Goal: Task Accomplishment & Management: Use online tool/utility

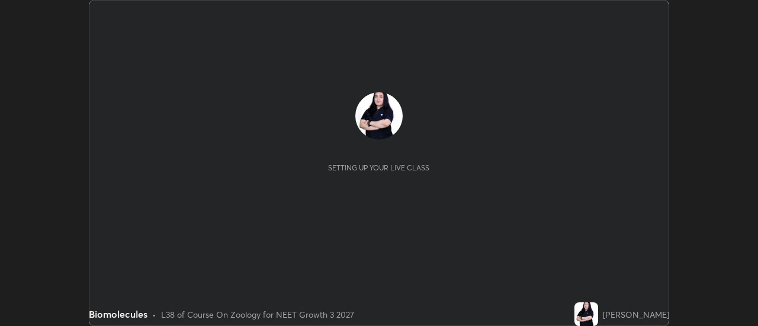
scroll to position [326, 757]
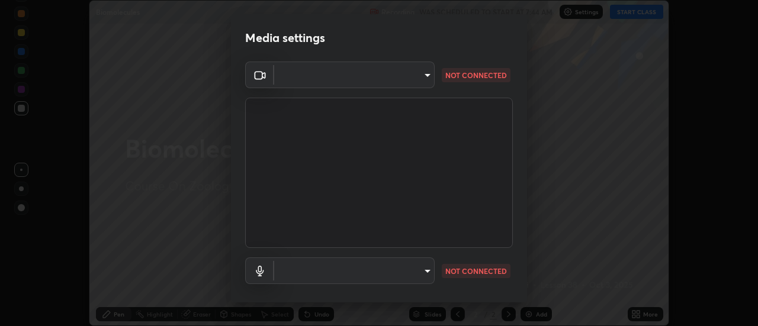
type input "3fb0db9b948ee014c865c74d3d253d8b81db7a3fe99a51a232c6435469281ce5"
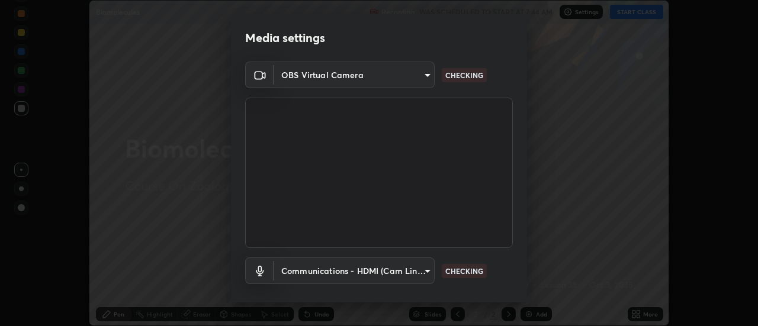
click at [427, 263] on body "Erase all Biomolecules Recording WAS SCHEDULED TO START AT 7:44 AM Settings STA…" at bounding box center [379, 163] width 758 height 326
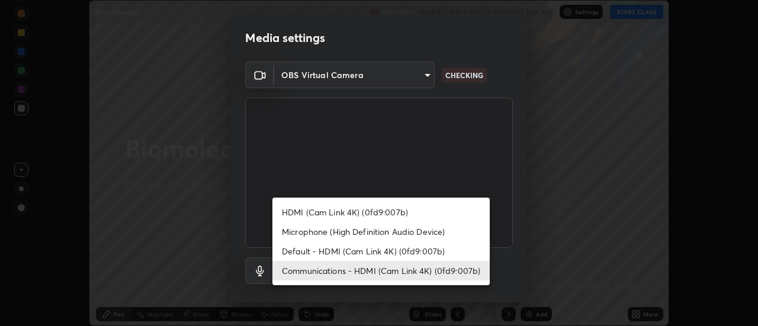
click at [384, 229] on li "Microphone (High Definition Audio Device)" at bounding box center [380, 232] width 217 height 20
type input "f3604cd5161b48aab7881b97f2e7e6a29828c21ac58aee31058a017e89eaad76"
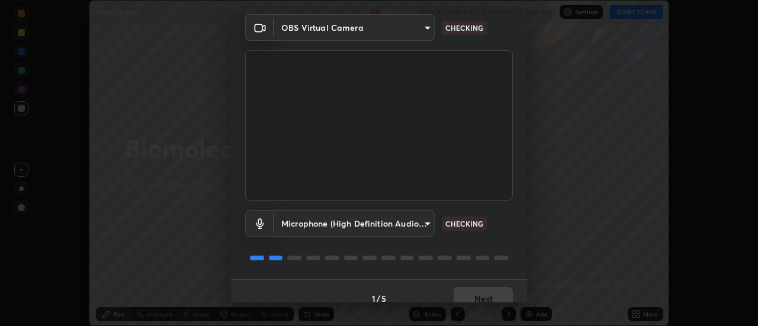
scroll to position [62, 0]
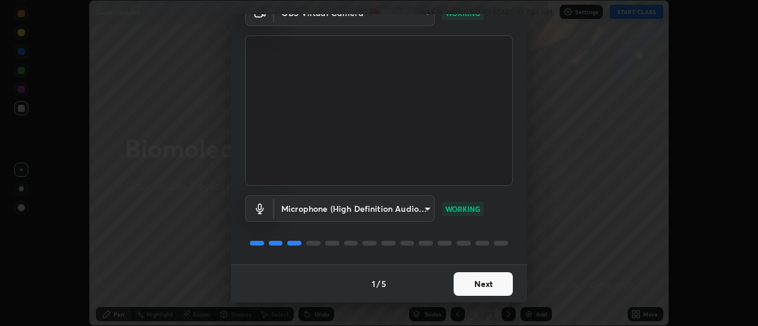
click at [480, 281] on button "Next" at bounding box center [483, 284] width 59 height 24
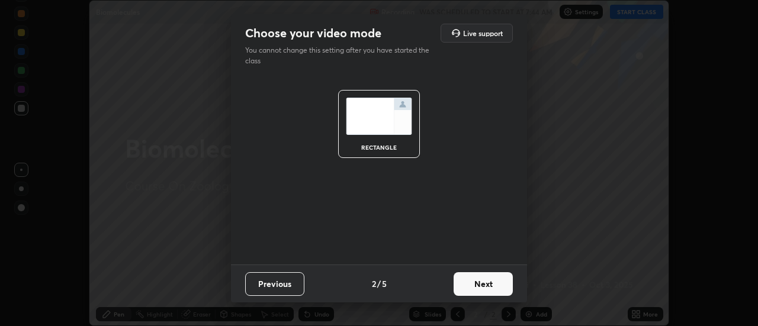
scroll to position [0, 0]
click at [483, 277] on button "Next" at bounding box center [483, 284] width 59 height 24
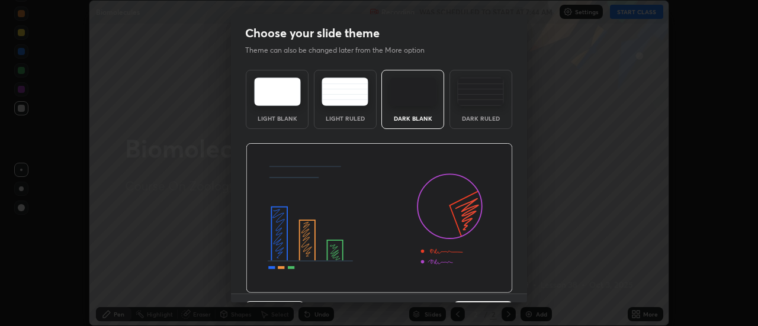
scroll to position [29, 0]
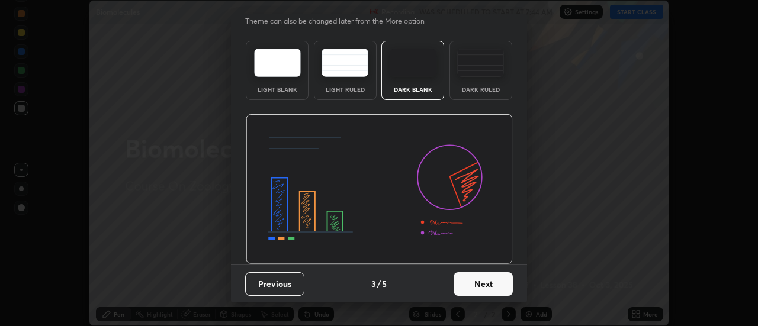
click at [472, 273] on button "Next" at bounding box center [483, 284] width 59 height 24
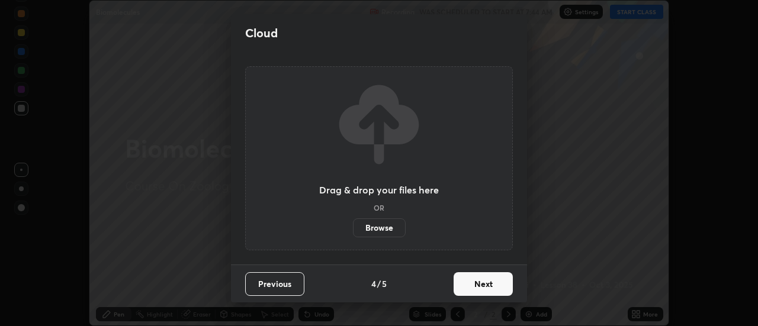
scroll to position [0, 0]
click at [477, 281] on button "Next" at bounding box center [483, 284] width 59 height 24
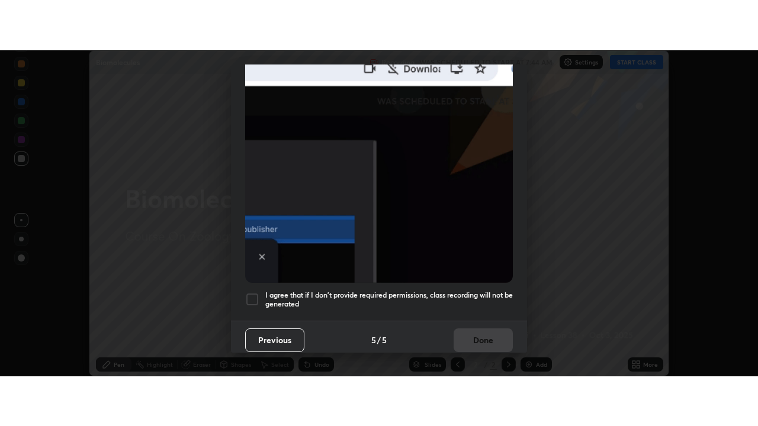
scroll to position [304, 0]
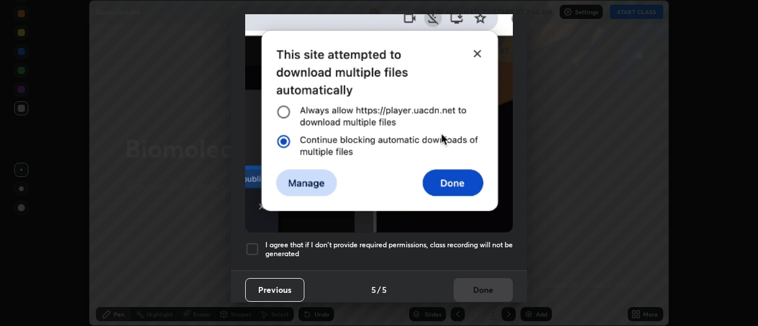
click at [254, 242] on div at bounding box center [252, 249] width 14 height 14
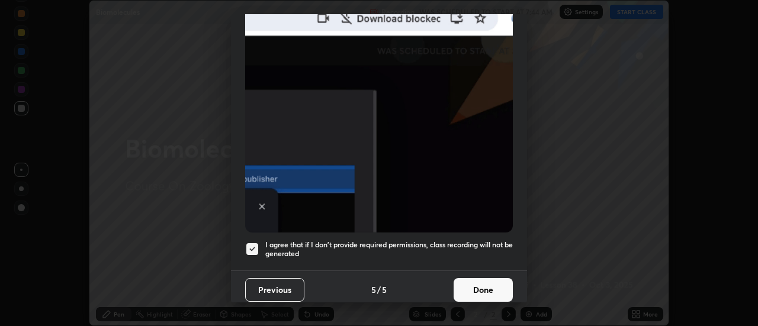
click at [485, 285] on button "Done" at bounding box center [483, 290] width 59 height 24
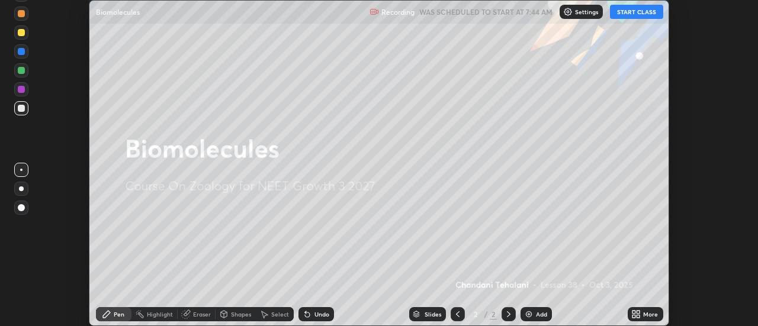
click at [632, 7] on button "START CLASS" at bounding box center [636, 12] width 53 height 14
click at [638, 312] on icon at bounding box center [638, 312] width 3 height 3
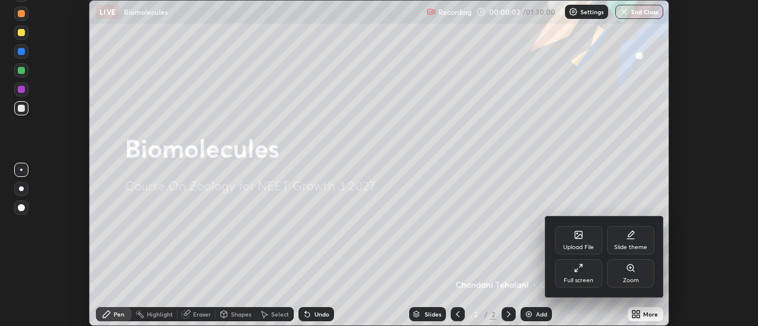
click at [634, 237] on icon at bounding box center [630, 234] width 9 height 9
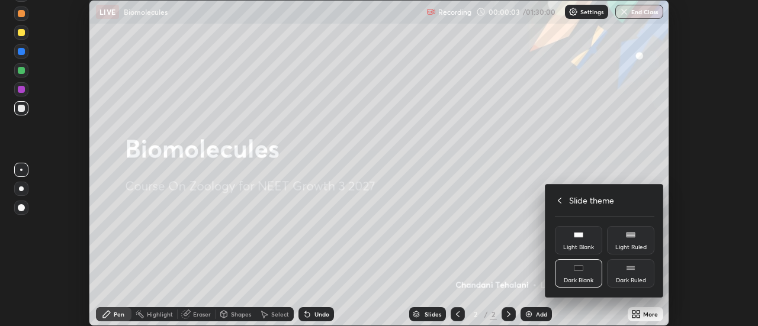
click at [631, 272] on icon at bounding box center [630, 267] width 9 height 9
click at [559, 200] on icon at bounding box center [559, 200] width 9 height 9
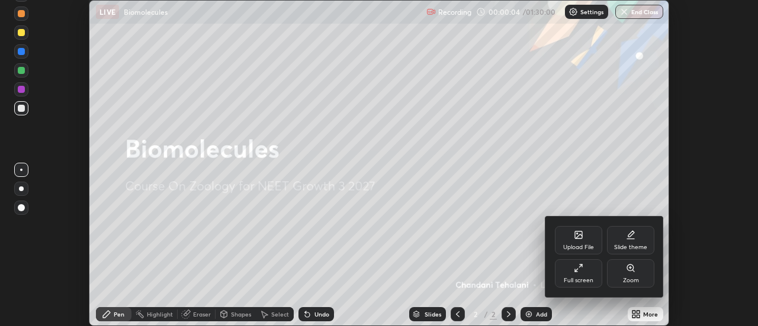
click at [582, 270] on icon at bounding box center [578, 267] width 9 height 9
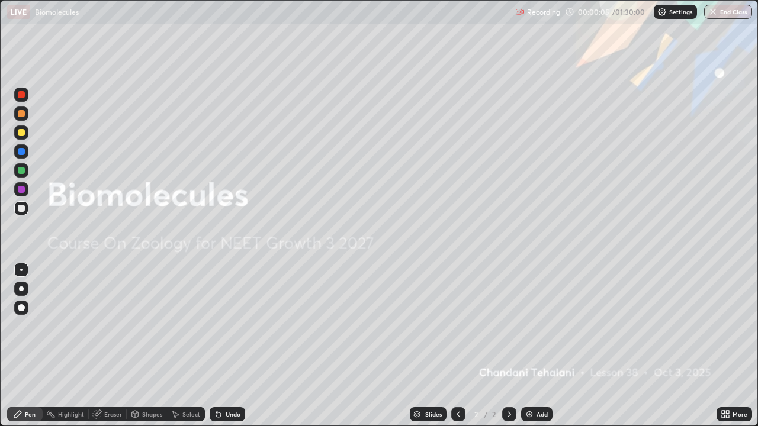
scroll to position [426, 758]
click at [525, 326] on img at bounding box center [529, 414] width 9 height 9
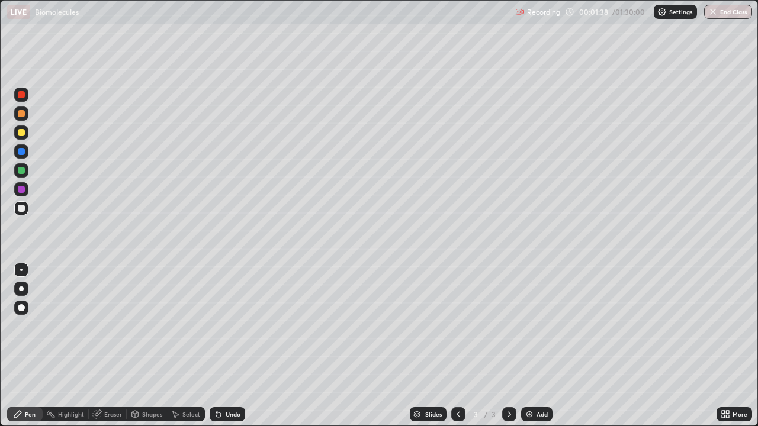
click at [21, 289] on div at bounding box center [21, 289] width 5 height 5
click at [422, 326] on div "Slides" at bounding box center [428, 414] width 37 height 14
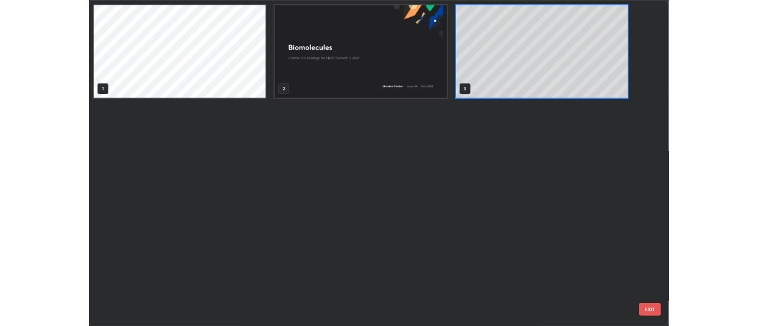
scroll to position [422, 751]
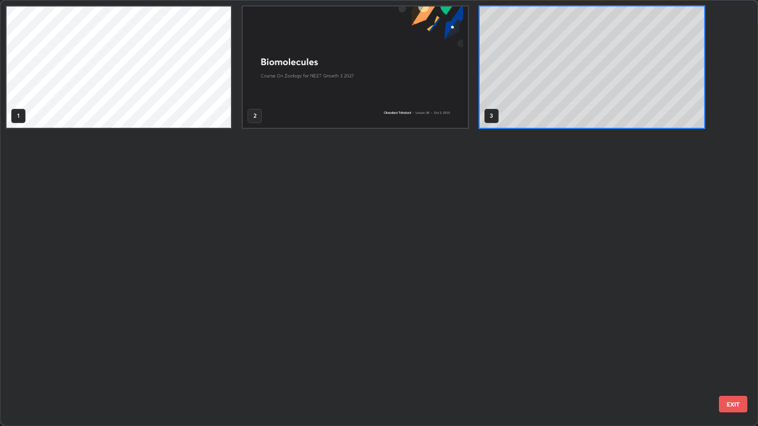
click at [91, 301] on div "1 2 3" at bounding box center [369, 213] width 736 height 425
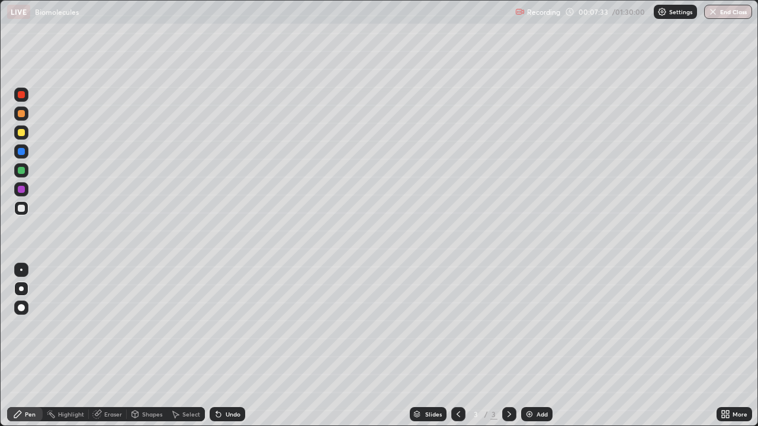
click at [21, 207] on div at bounding box center [21, 208] width 7 height 7
click at [19, 206] on div at bounding box center [21, 208] width 7 height 7
click at [20, 114] on div at bounding box center [21, 113] width 7 height 7
click at [231, 326] on div "Undo" at bounding box center [228, 414] width 36 height 14
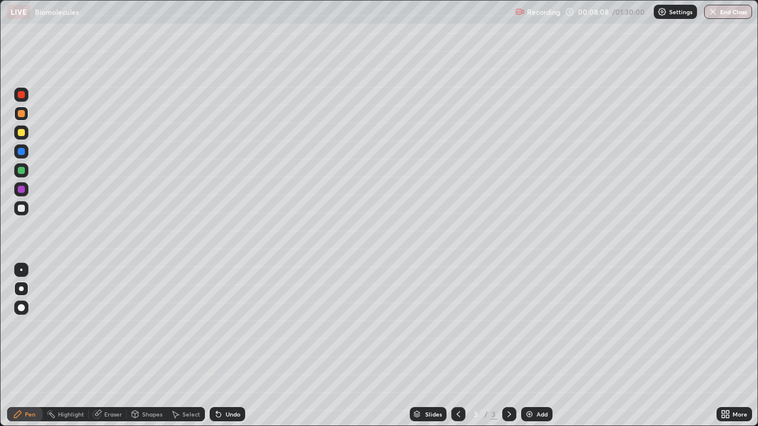
click at [228, 326] on div "Undo" at bounding box center [228, 414] width 36 height 14
click at [223, 326] on div "Undo" at bounding box center [228, 414] width 36 height 14
click at [20, 205] on div at bounding box center [21, 208] width 7 height 7
click at [229, 326] on div "Undo" at bounding box center [233, 414] width 15 height 6
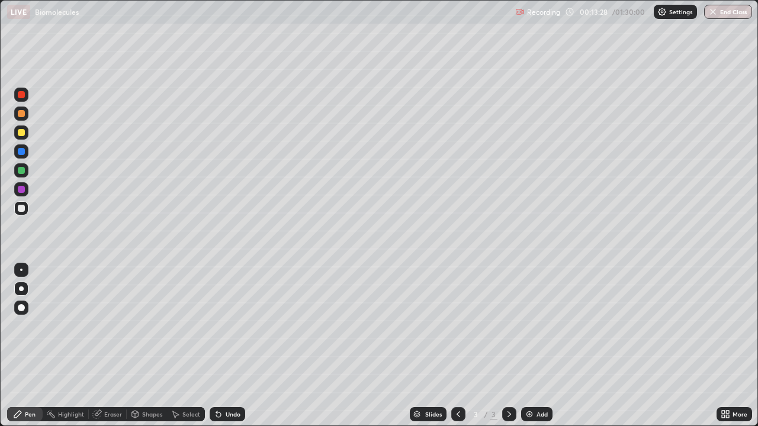
click at [19, 205] on div at bounding box center [21, 208] width 7 height 7
click at [528, 326] on img at bounding box center [529, 414] width 9 height 9
click at [20, 205] on div at bounding box center [21, 208] width 7 height 7
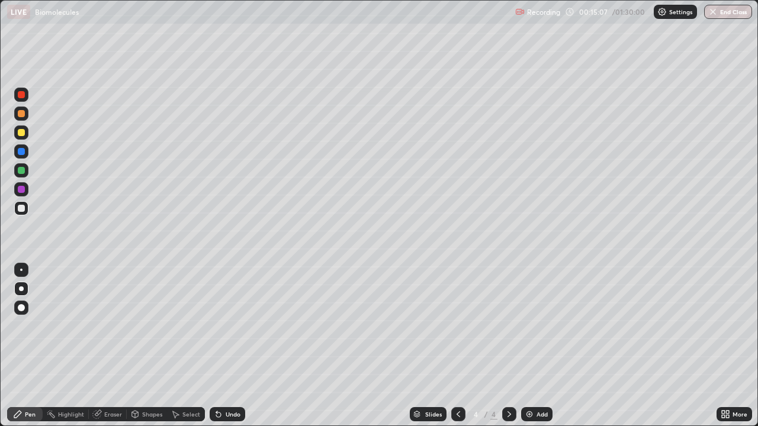
click at [231, 326] on div "Undo" at bounding box center [228, 414] width 36 height 14
click at [21, 208] on div at bounding box center [21, 208] width 7 height 7
click at [17, 126] on div at bounding box center [21, 133] width 14 height 14
click at [20, 131] on div at bounding box center [21, 132] width 7 height 7
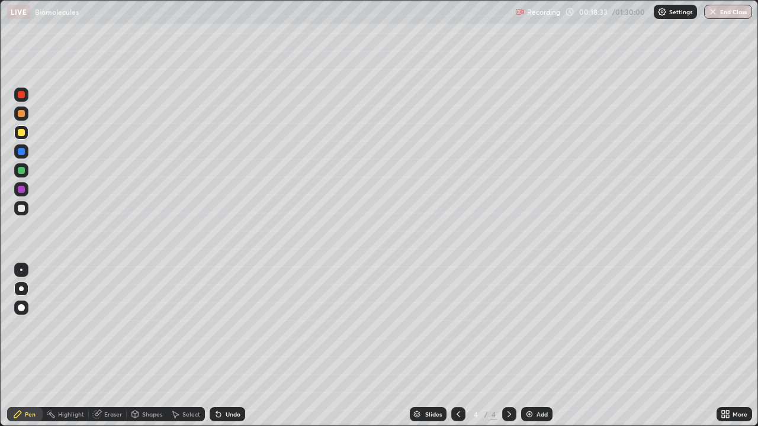
click at [229, 326] on div "Undo" at bounding box center [228, 414] width 36 height 14
click at [526, 326] on img at bounding box center [529, 414] width 9 height 9
click at [21, 205] on div at bounding box center [21, 208] width 7 height 7
click at [21, 207] on div at bounding box center [21, 208] width 7 height 7
click at [21, 206] on div at bounding box center [21, 208] width 7 height 7
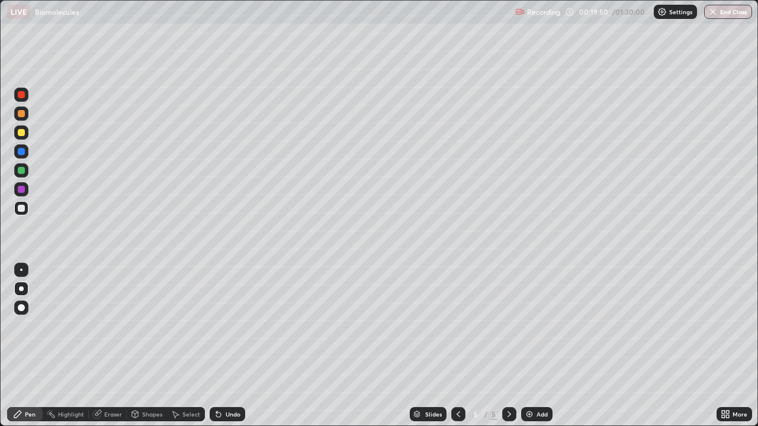
click at [21, 206] on div at bounding box center [21, 208] width 7 height 7
click at [231, 326] on div "Undo" at bounding box center [228, 414] width 36 height 14
click at [235, 326] on div "Undo" at bounding box center [233, 414] width 15 height 6
click at [231, 326] on div "Undo" at bounding box center [228, 414] width 36 height 14
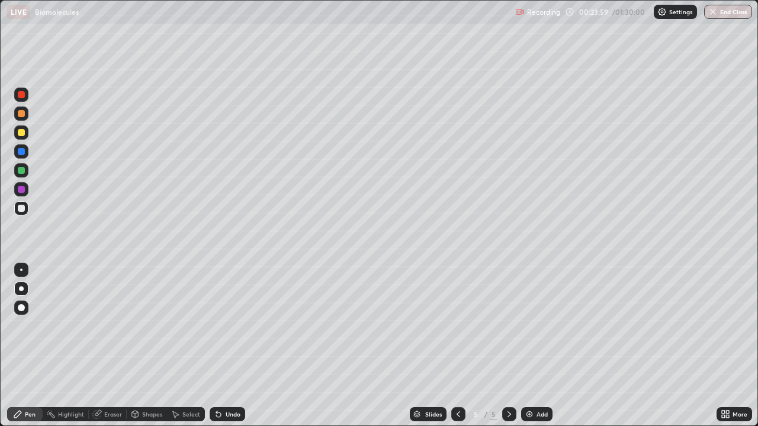
click at [525, 326] on img at bounding box center [529, 414] width 9 height 9
click at [19, 130] on div at bounding box center [21, 132] width 7 height 7
click at [22, 131] on div at bounding box center [21, 132] width 7 height 7
click at [21, 208] on div at bounding box center [21, 208] width 7 height 7
click at [24, 131] on div at bounding box center [21, 132] width 7 height 7
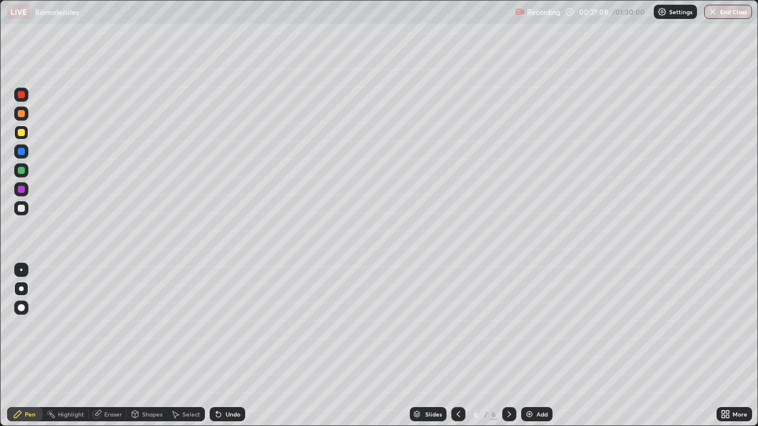
click at [23, 204] on div at bounding box center [21, 208] width 14 height 14
click at [20, 133] on div at bounding box center [21, 132] width 7 height 7
click at [17, 189] on div at bounding box center [21, 189] width 14 height 14
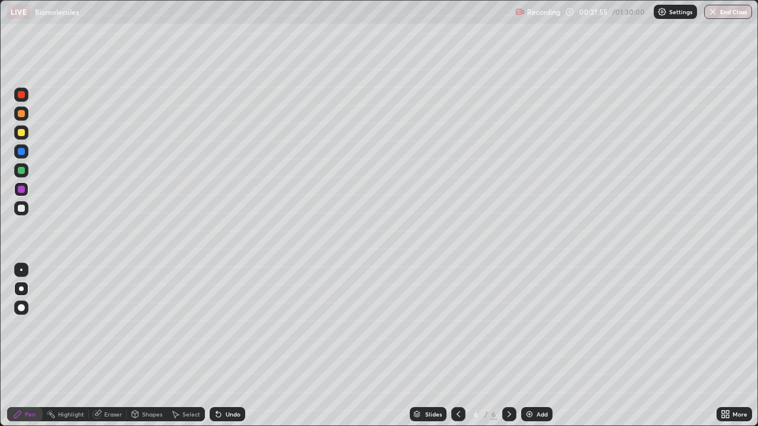
click at [21, 130] on div at bounding box center [21, 132] width 7 height 7
click at [22, 130] on div at bounding box center [21, 132] width 7 height 7
click at [23, 205] on div at bounding box center [21, 208] width 7 height 7
click at [530, 326] on div "Add" at bounding box center [536, 414] width 31 height 14
click at [21, 134] on div at bounding box center [21, 132] width 7 height 7
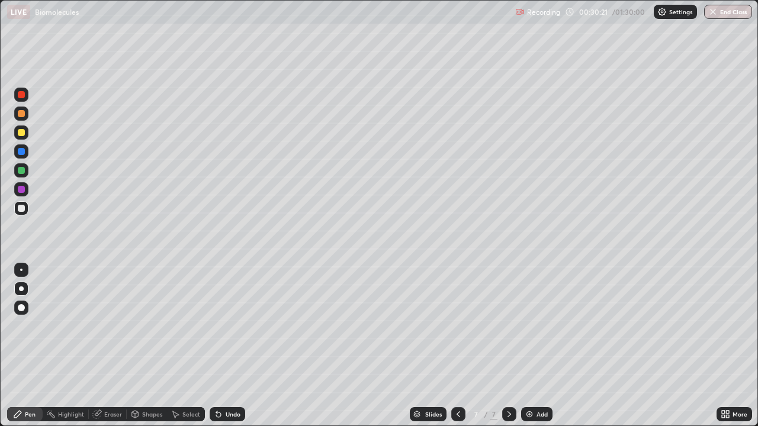
click at [21, 134] on div at bounding box center [21, 132] width 7 height 7
click at [20, 209] on div at bounding box center [21, 208] width 7 height 7
click at [22, 95] on div at bounding box center [21, 94] width 7 height 7
click at [25, 94] on div at bounding box center [21, 95] width 14 height 14
click at [228, 326] on div "Undo" at bounding box center [233, 414] width 15 height 6
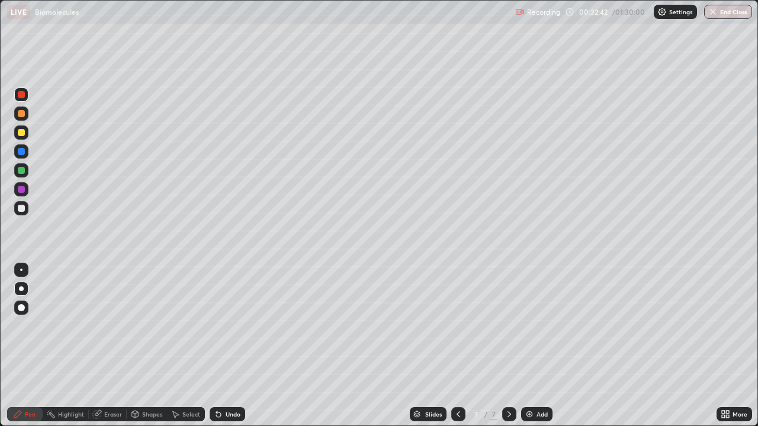
click at [226, 326] on div "Undo" at bounding box center [233, 414] width 15 height 6
click at [22, 290] on div at bounding box center [21, 289] width 5 height 5
click at [21, 205] on div at bounding box center [21, 208] width 7 height 7
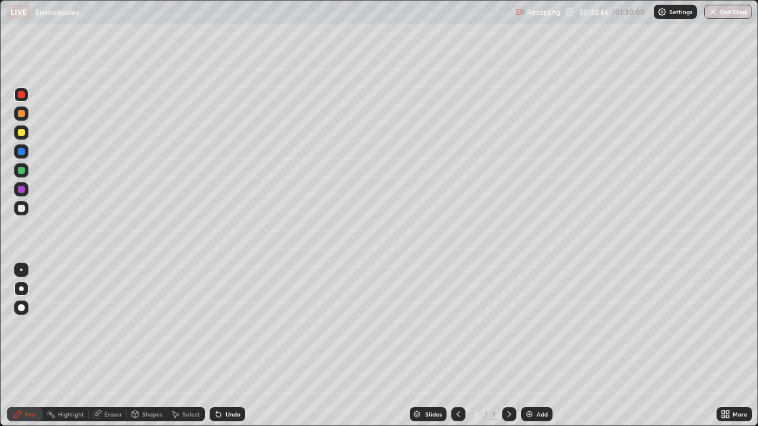
click at [21, 205] on div at bounding box center [21, 208] width 7 height 7
click at [226, 326] on div "Undo" at bounding box center [233, 414] width 15 height 6
click at [227, 326] on div "Undo" at bounding box center [228, 414] width 36 height 14
click at [525, 326] on img at bounding box center [529, 414] width 9 height 9
click at [22, 208] on div at bounding box center [21, 208] width 7 height 7
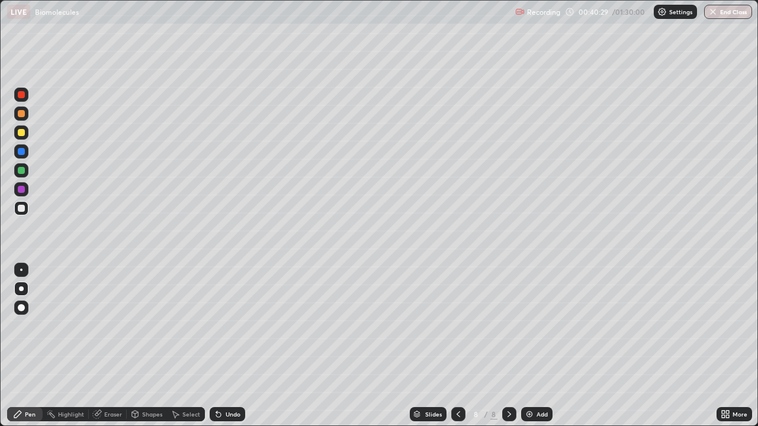
click at [229, 326] on div "Undo" at bounding box center [233, 414] width 15 height 6
click at [228, 326] on div "Undo" at bounding box center [228, 414] width 36 height 14
click at [226, 326] on div "Undo" at bounding box center [233, 414] width 15 height 6
click at [456, 326] on icon at bounding box center [458, 414] width 9 height 9
click at [508, 326] on icon at bounding box center [509, 414] width 4 height 6
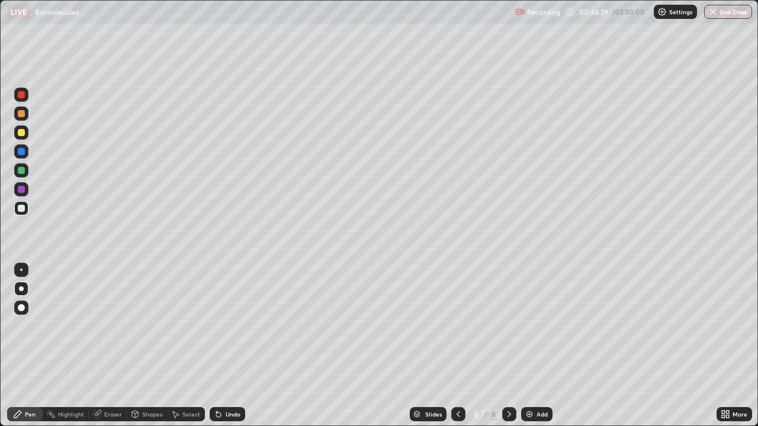
click at [526, 326] on img at bounding box center [529, 414] width 9 height 9
click at [20, 131] on div at bounding box center [21, 132] width 7 height 7
click at [21, 208] on div at bounding box center [21, 208] width 7 height 7
click at [20, 208] on div at bounding box center [21, 208] width 7 height 7
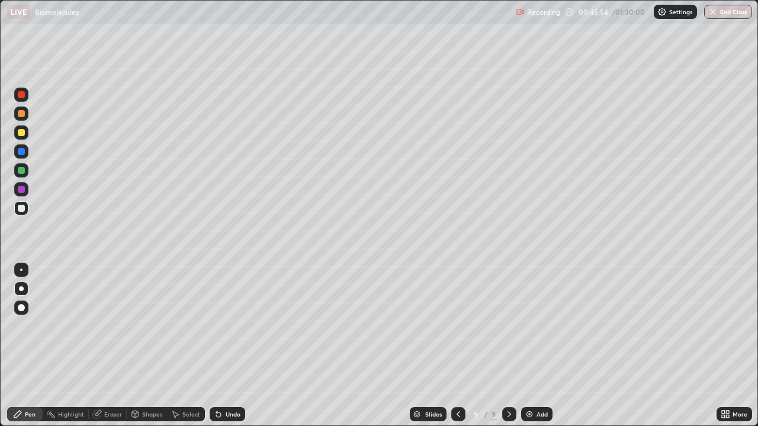
click at [20, 208] on div at bounding box center [21, 208] width 7 height 7
click at [20, 194] on div at bounding box center [21, 189] width 14 height 14
click at [20, 130] on div at bounding box center [21, 132] width 7 height 7
click at [20, 209] on div at bounding box center [21, 208] width 7 height 7
click at [21, 207] on div at bounding box center [21, 208] width 7 height 7
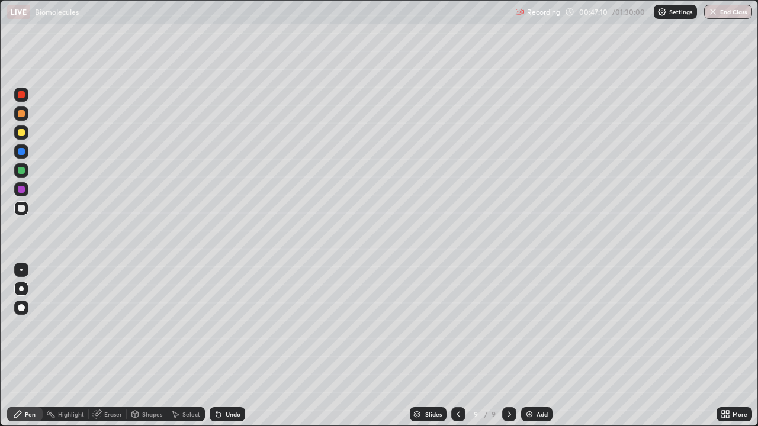
click at [454, 326] on icon at bounding box center [458, 414] width 9 height 9
click at [502, 326] on div at bounding box center [509, 414] width 14 height 14
click at [20, 167] on div at bounding box center [21, 170] width 7 height 7
click at [525, 326] on img at bounding box center [529, 414] width 9 height 9
click at [22, 207] on div at bounding box center [21, 208] width 7 height 7
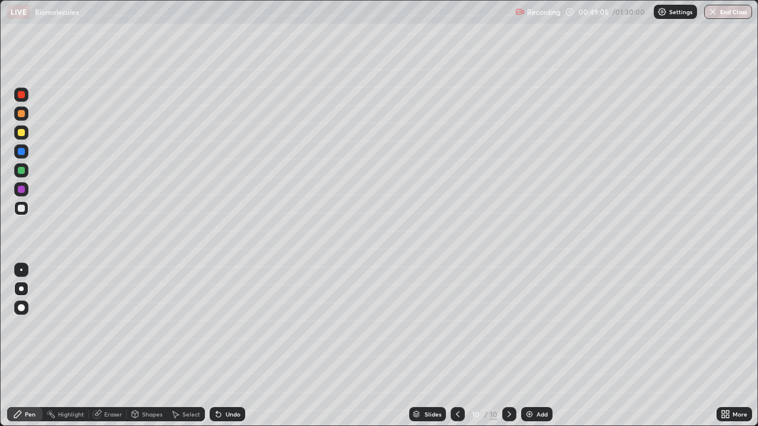
click at [21, 204] on div at bounding box center [21, 208] width 14 height 14
click at [21, 169] on div at bounding box center [21, 170] width 7 height 7
click at [12, 326] on div at bounding box center [21, 332] width 19 height 142
click at [457, 326] on icon at bounding box center [458, 414] width 4 height 6
click at [528, 326] on img at bounding box center [529, 414] width 9 height 9
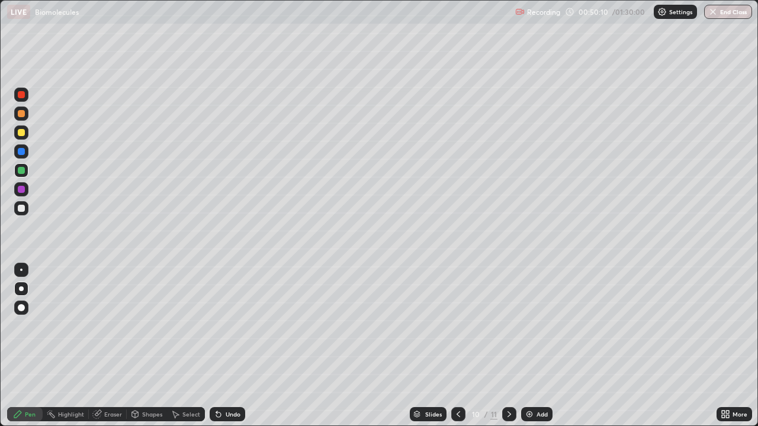
click at [24, 203] on div at bounding box center [21, 208] width 14 height 14
click at [20, 97] on div at bounding box center [21, 94] width 7 height 7
click at [0, 289] on div "Setting up your live class" at bounding box center [379, 213] width 758 height 426
click at [20, 136] on div at bounding box center [21, 132] width 7 height 7
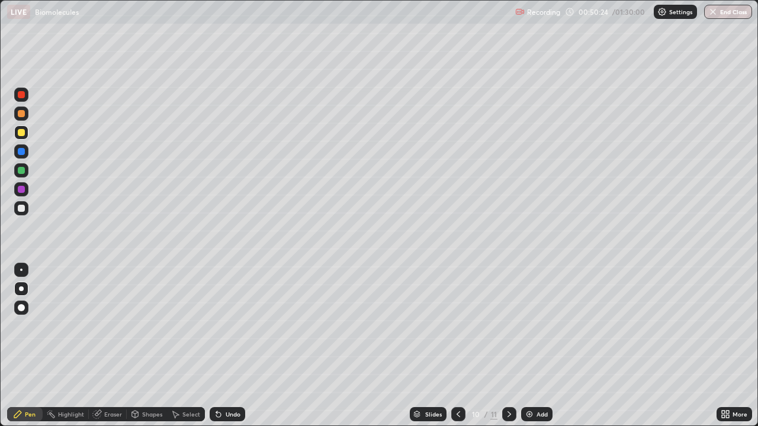
click at [20, 136] on div at bounding box center [21, 132] width 7 height 7
click at [233, 326] on div "Undo" at bounding box center [225, 415] width 40 height 24
click at [225, 326] on div "Undo" at bounding box center [228, 414] width 36 height 14
click at [231, 326] on div "Undo" at bounding box center [233, 414] width 15 height 6
click at [227, 326] on div "Undo" at bounding box center [228, 414] width 36 height 14
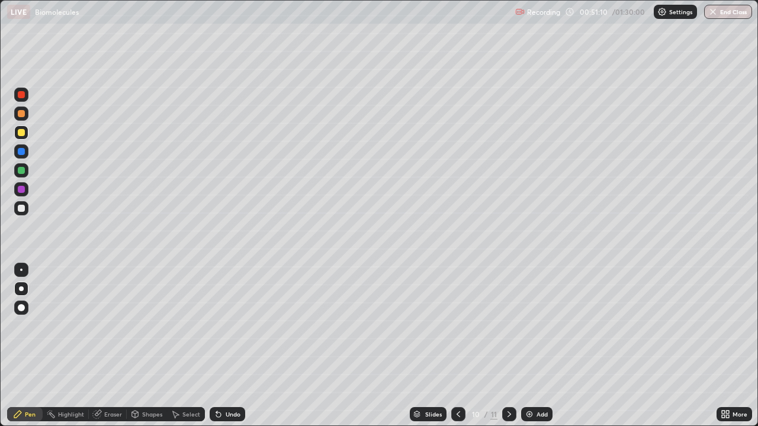
click at [21, 210] on div at bounding box center [21, 208] width 7 height 7
click at [457, 326] on icon at bounding box center [458, 414] width 9 height 9
click at [508, 326] on icon at bounding box center [508, 414] width 9 height 9
click at [18, 134] on div at bounding box center [21, 132] width 7 height 7
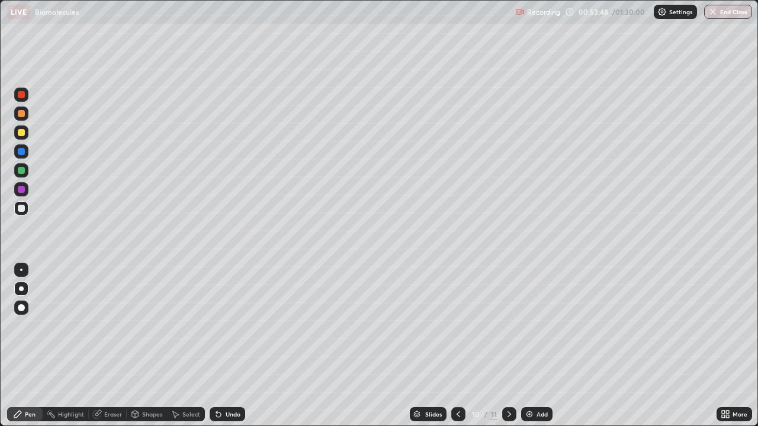
click at [18, 134] on div at bounding box center [21, 132] width 7 height 7
click at [22, 205] on div at bounding box center [21, 208] width 7 height 7
click at [19, 202] on div at bounding box center [21, 208] width 14 height 14
click at [182, 326] on div "Select" at bounding box center [191, 414] width 18 height 6
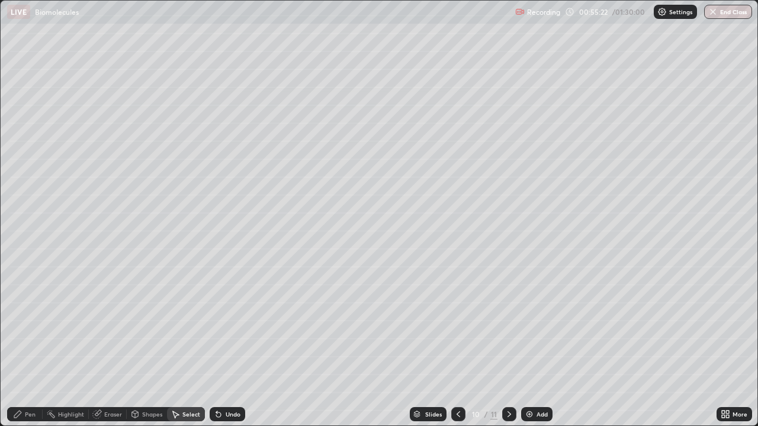
click at [173, 326] on div "0 ° Undo Copy Duplicate Duplicate to new slide Delete" at bounding box center [379, 213] width 757 height 425
click at [27, 326] on div "Pen" at bounding box center [25, 414] width 36 height 14
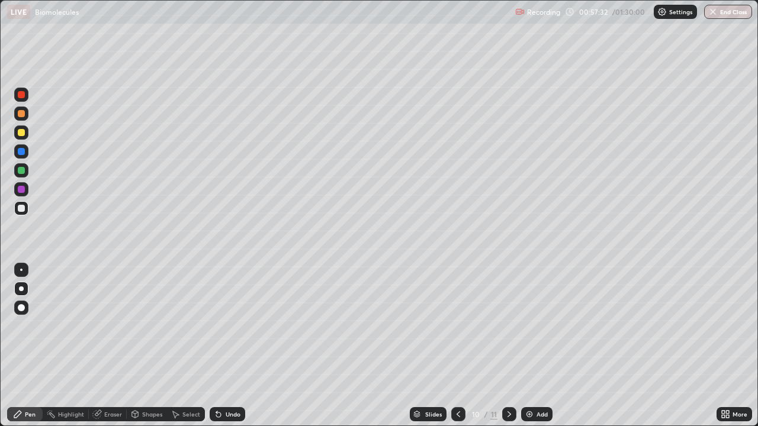
click at [510, 326] on icon at bounding box center [508, 414] width 9 height 9
click at [21, 207] on div at bounding box center [21, 208] width 7 height 7
click at [18, 205] on div at bounding box center [21, 208] width 7 height 7
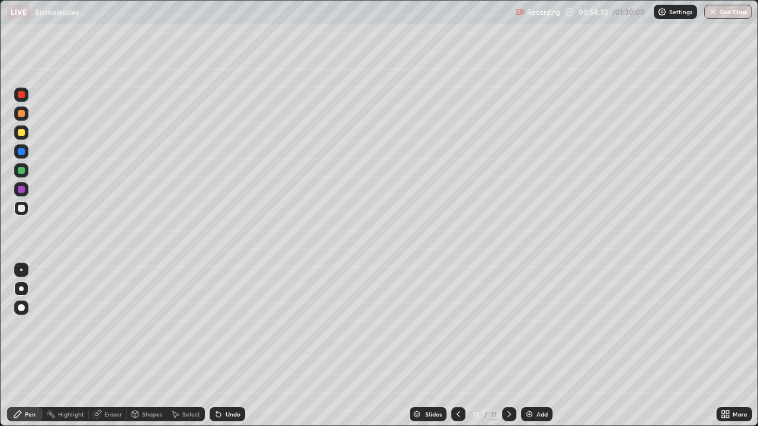
click at [19, 132] on div at bounding box center [21, 132] width 7 height 7
click at [22, 208] on div at bounding box center [21, 208] width 7 height 7
click at [228, 326] on div "Undo" at bounding box center [233, 414] width 15 height 6
click at [230, 326] on div "Undo" at bounding box center [233, 414] width 15 height 6
click at [458, 326] on icon at bounding box center [458, 414] width 9 height 9
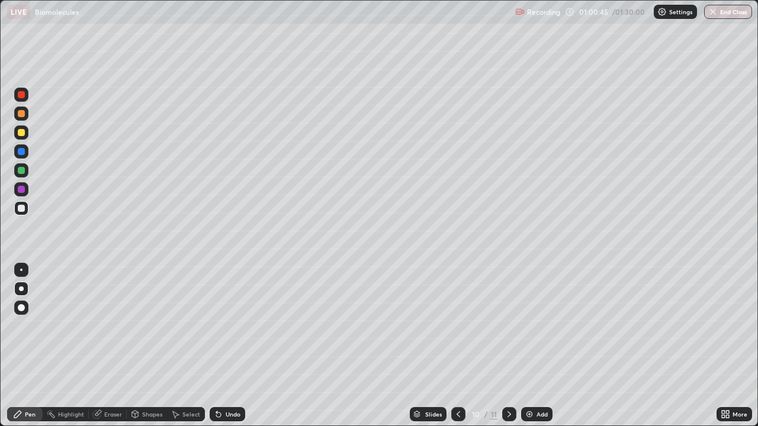
click at [507, 326] on icon at bounding box center [508, 414] width 9 height 9
click at [20, 206] on div at bounding box center [21, 208] width 7 height 7
click at [20, 171] on div at bounding box center [21, 170] width 7 height 7
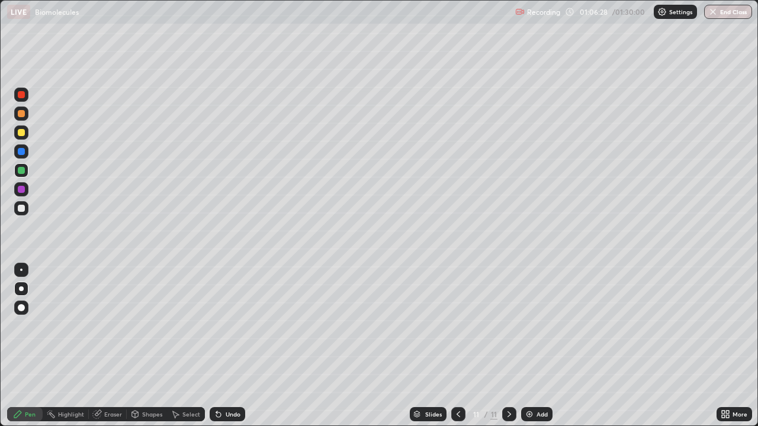
click at [527, 326] on img at bounding box center [529, 414] width 9 height 9
click at [21, 137] on div at bounding box center [21, 133] width 14 height 14
click at [226, 326] on div "Undo" at bounding box center [228, 414] width 36 height 14
click at [222, 326] on div "Undo" at bounding box center [228, 414] width 36 height 14
click at [223, 326] on div "Undo" at bounding box center [228, 414] width 36 height 14
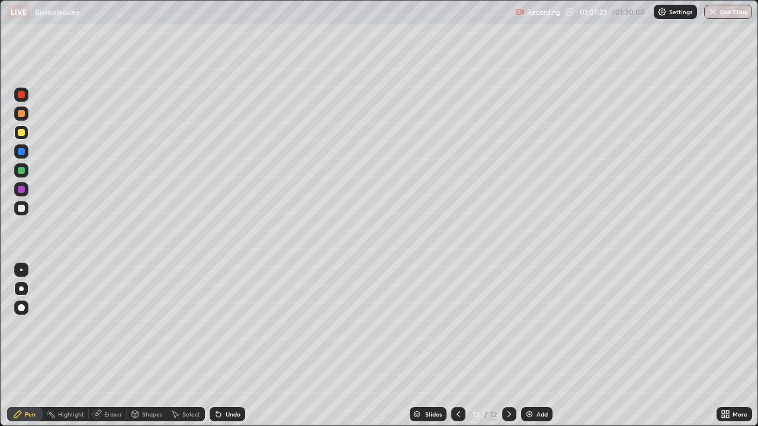
click at [223, 326] on div "Undo" at bounding box center [228, 414] width 36 height 14
click at [23, 204] on div at bounding box center [21, 208] width 14 height 14
click at [241, 326] on div "Undo" at bounding box center [228, 414] width 36 height 14
click at [218, 326] on icon at bounding box center [218, 414] width 9 height 9
click at [20, 97] on div at bounding box center [21, 94] width 7 height 7
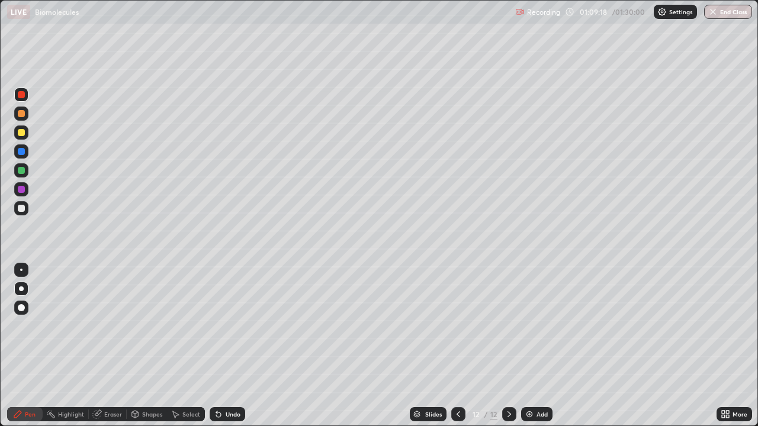
click at [18, 205] on div at bounding box center [21, 208] width 7 height 7
click at [26, 326] on div "Pen" at bounding box center [25, 414] width 36 height 14
click at [457, 326] on icon at bounding box center [458, 414] width 9 height 9
click at [508, 326] on icon at bounding box center [508, 414] width 9 height 9
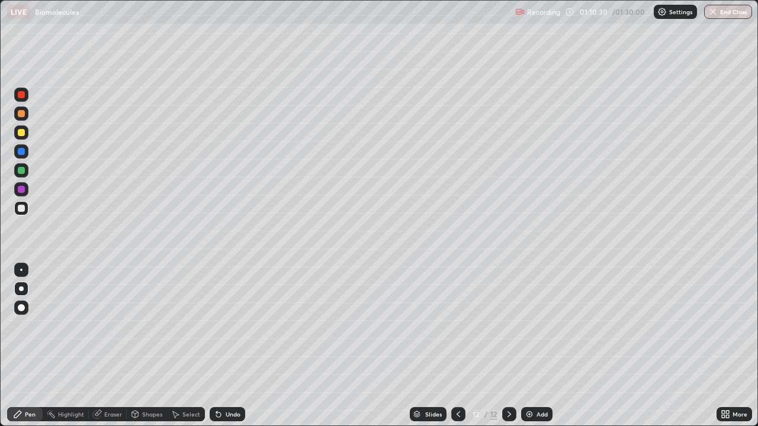
click at [229, 326] on div "Undo" at bounding box center [228, 414] width 36 height 14
click at [21, 127] on div at bounding box center [21, 133] width 14 height 14
click at [23, 117] on div at bounding box center [21, 114] width 14 height 14
click at [192, 326] on div "Select" at bounding box center [186, 415] width 38 height 24
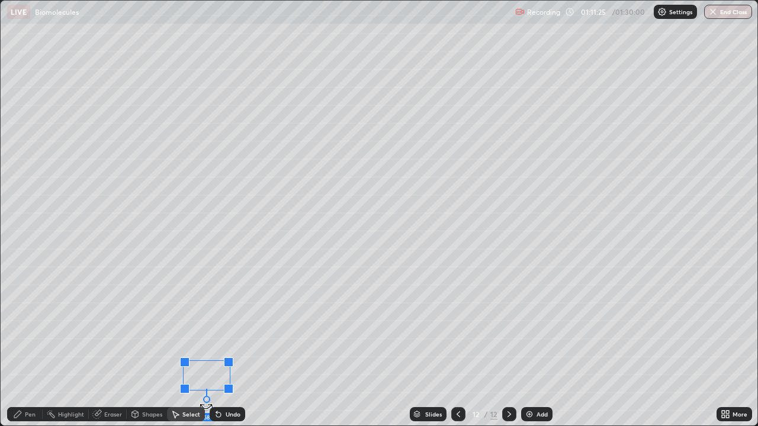
click at [207, 326] on div "Undo" at bounding box center [225, 415] width 40 height 24
click at [27, 326] on div "Pen" at bounding box center [30, 414] width 11 height 6
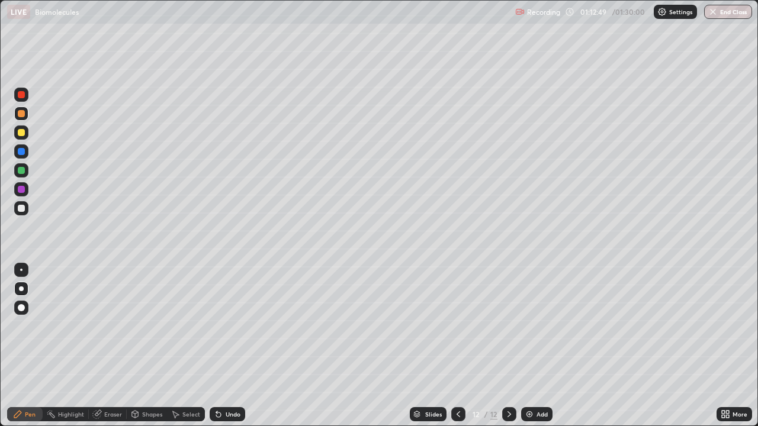
click at [21, 205] on div at bounding box center [21, 208] width 7 height 7
click at [22, 168] on div at bounding box center [21, 170] width 7 height 7
click at [522, 326] on div "Add" at bounding box center [536, 414] width 31 height 14
click at [83, 326] on div "Highlight" at bounding box center [66, 415] width 46 height 24
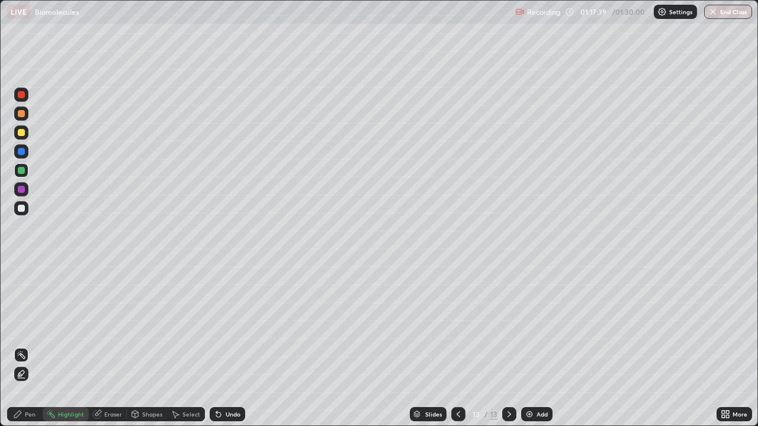
click at [26, 326] on div "Pen" at bounding box center [30, 414] width 11 height 6
click at [17, 326] on div "Pen" at bounding box center [25, 414] width 36 height 14
click at [217, 326] on icon at bounding box center [218, 415] width 5 height 5
click at [224, 326] on div "Undo" at bounding box center [228, 414] width 36 height 14
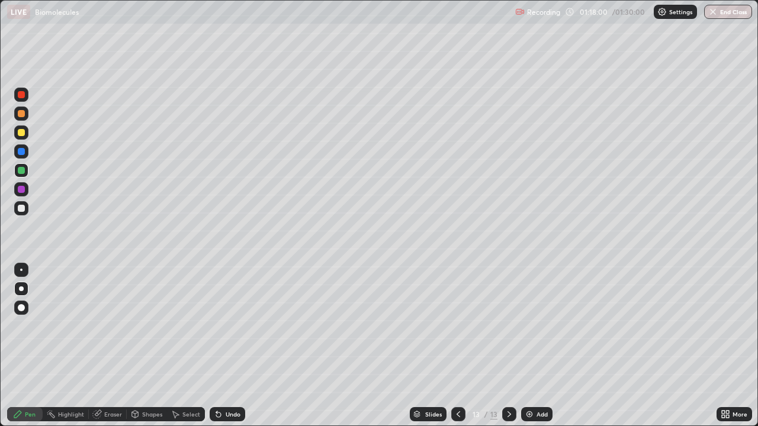
click at [229, 326] on div "Undo" at bounding box center [228, 414] width 36 height 14
click at [226, 326] on div "Undo" at bounding box center [228, 414] width 36 height 14
click at [22, 169] on div at bounding box center [21, 170] width 7 height 7
click at [234, 326] on div "Undo" at bounding box center [228, 414] width 36 height 14
click at [221, 326] on div "Undo" at bounding box center [228, 414] width 36 height 14
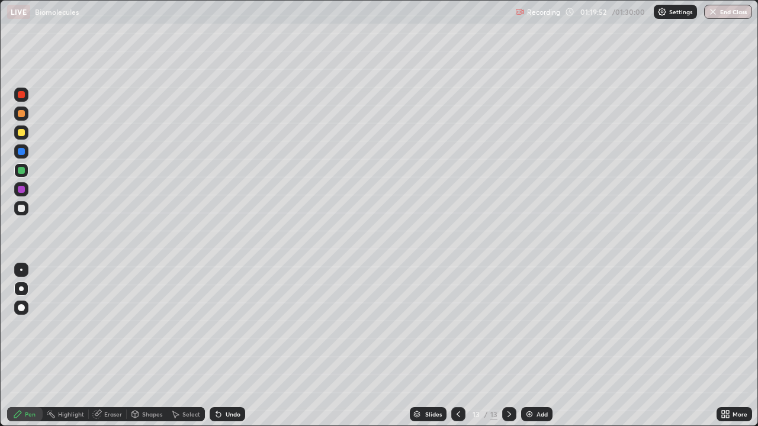
click at [456, 326] on icon at bounding box center [458, 414] width 4 height 6
click at [509, 326] on icon at bounding box center [508, 414] width 9 height 9
click at [21, 131] on div at bounding box center [21, 132] width 7 height 7
click at [234, 326] on div "Undo" at bounding box center [233, 414] width 15 height 6
click at [231, 326] on div "Undo" at bounding box center [233, 414] width 15 height 6
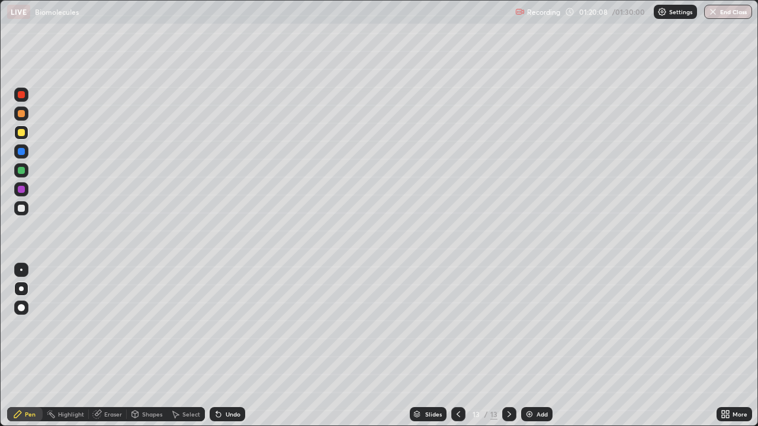
click at [231, 326] on div "Undo" at bounding box center [233, 414] width 15 height 6
click at [230, 326] on div "Undo" at bounding box center [233, 414] width 15 height 6
click at [229, 326] on div "Undo" at bounding box center [228, 414] width 36 height 14
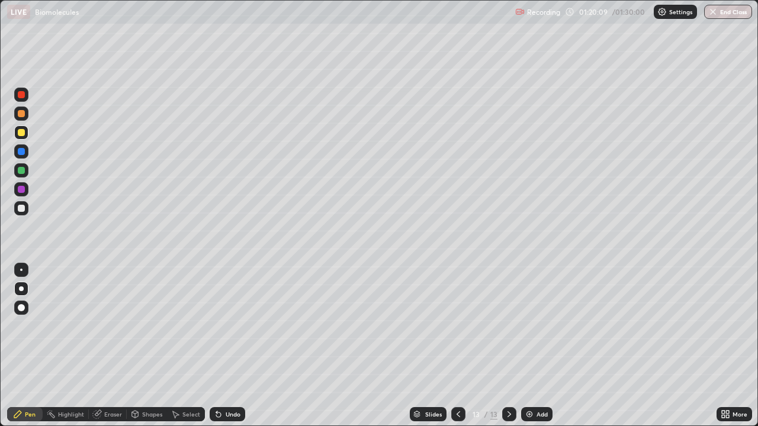
click at [229, 326] on div "Undo" at bounding box center [228, 414] width 36 height 14
click at [228, 326] on div "Undo" at bounding box center [228, 414] width 36 height 14
click at [223, 326] on div "Undo" at bounding box center [228, 414] width 36 height 14
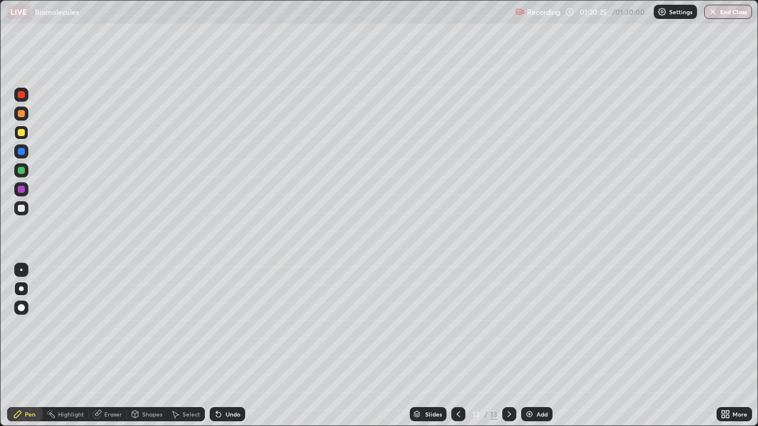
click at [112, 326] on div "Eraser" at bounding box center [113, 414] width 18 height 6
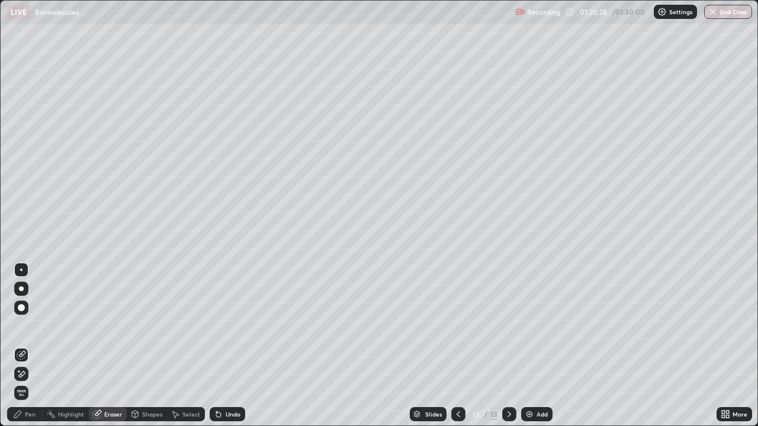
click at [26, 326] on div "Pen" at bounding box center [30, 414] width 11 height 6
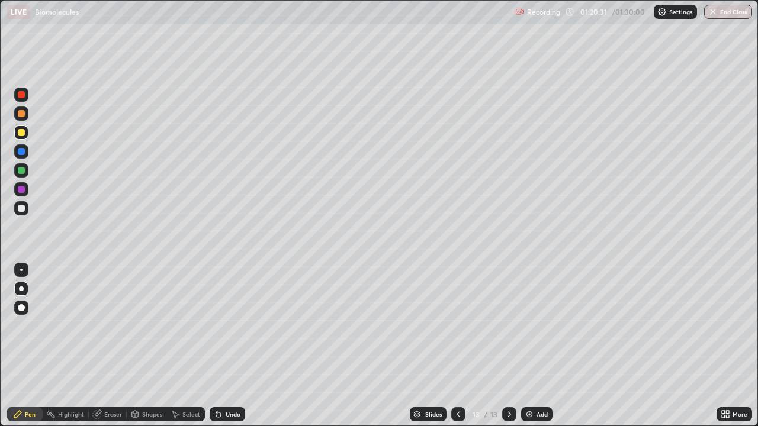
click at [21, 113] on div at bounding box center [21, 113] width 7 height 7
click at [20, 207] on div at bounding box center [21, 208] width 7 height 7
click at [20, 208] on div at bounding box center [21, 208] width 7 height 7
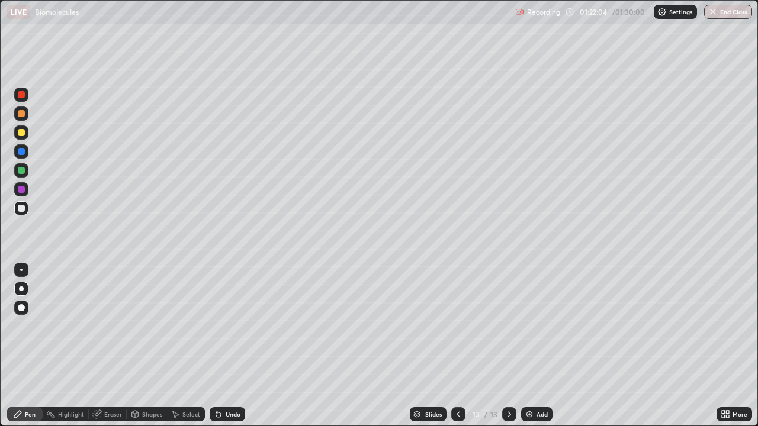
click at [20, 170] on div at bounding box center [21, 170] width 7 height 7
click at [230, 326] on div "Undo" at bounding box center [233, 414] width 15 height 6
click at [229, 326] on div "Undo" at bounding box center [233, 414] width 15 height 6
click at [24, 205] on div at bounding box center [21, 208] width 7 height 7
click at [22, 95] on div at bounding box center [21, 94] width 7 height 7
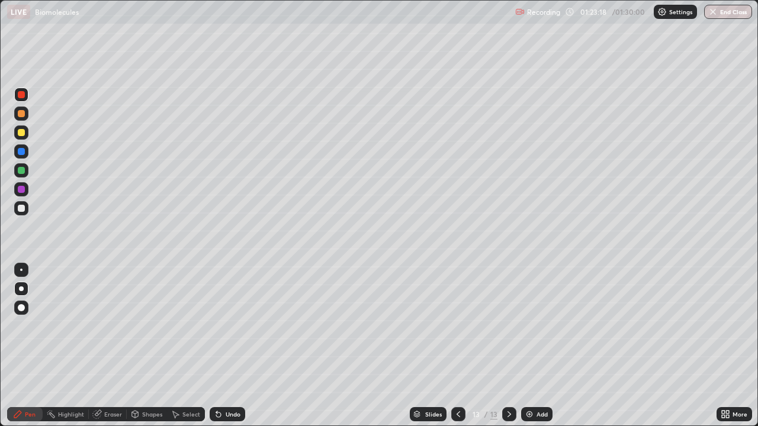
click at [108, 326] on div "Eraser" at bounding box center [113, 414] width 18 height 6
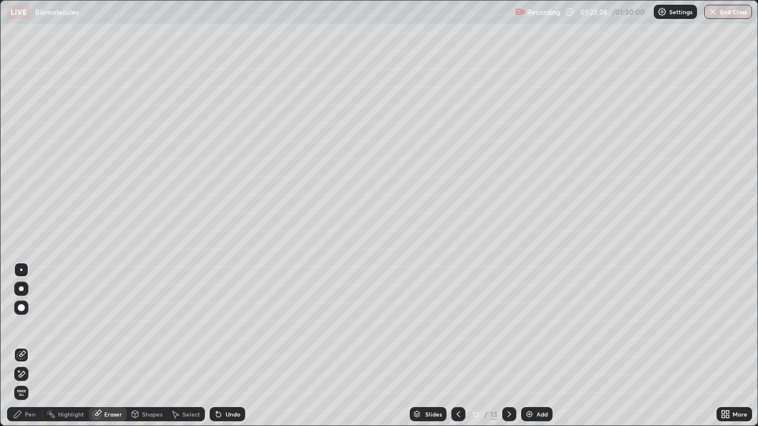
click at [21, 326] on div "Pen" at bounding box center [25, 414] width 36 height 14
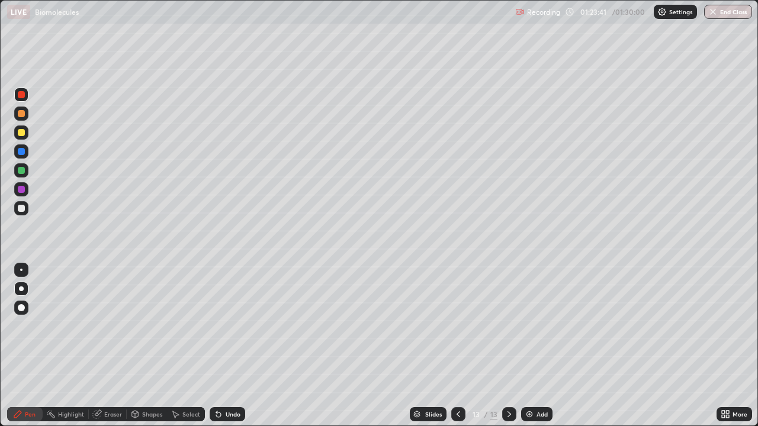
click at [21, 207] on div at bounding box center [21, 208] width 7 height 7
click at [291, 326] on div "Slides 13 / 13 Add" at bounding box center [480, 415] width 471 height 24
click at [21, 112] on div at bounding box center [21, 113] width 7 height 7
click at [21, 208] on div at bounding box center [21, 208] width 7 height 7
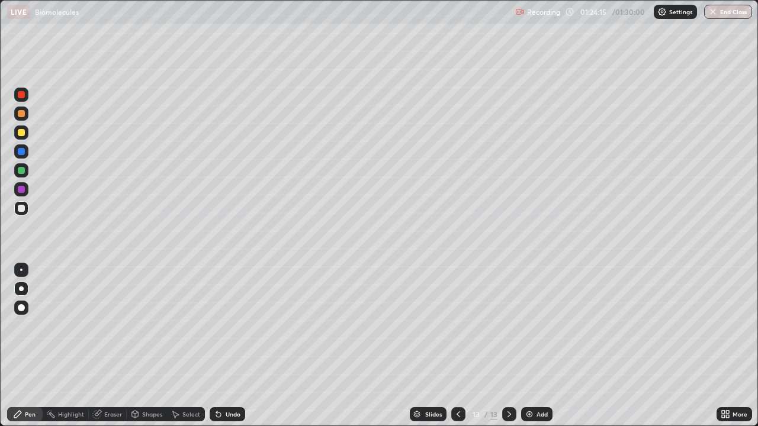
click at [21, 208] on div at bounding box center [21, 208] width 7 height 7
click at [33, 326] on div "Erase all" at bounding box center [21, 213] width 28 height 379
click at [20, 132] on div at bounding box center [21, 132] width 7 height 7
click at [226, 326] on div "Undo" at bounding box center [233, 414] width 15 height 6
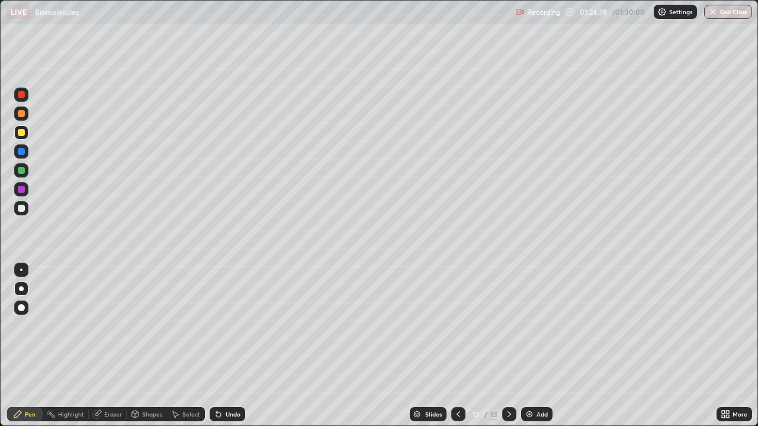
click at [234, 326] on div "Undo" at bounding box center [228, 414] width 36 height 14
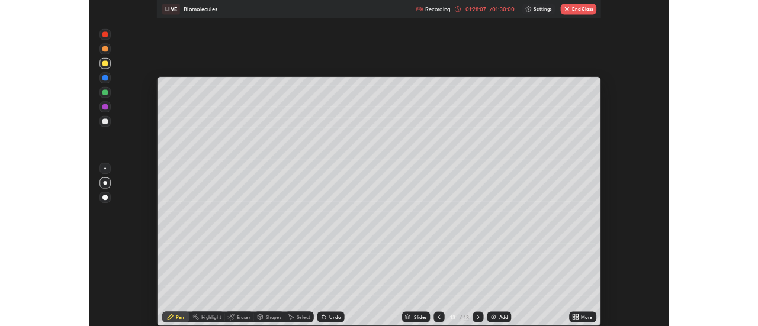
scroll to position [58880, 58448]
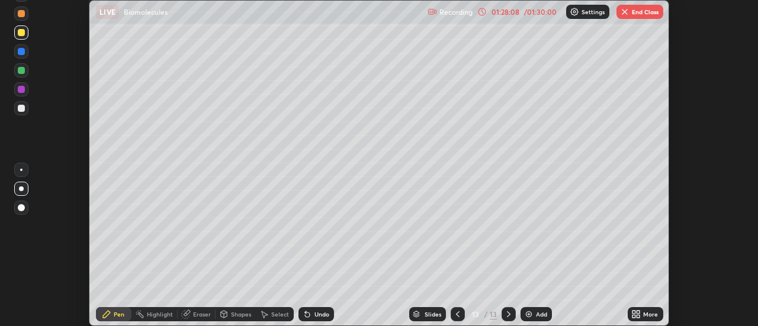
click at [705, 46] on div "Setting up your live class" at bounding box center [379, 163] width 758 height 326
click at [636, 8] on button "End Class" at bounding box center [639, 12] width 47 height 14
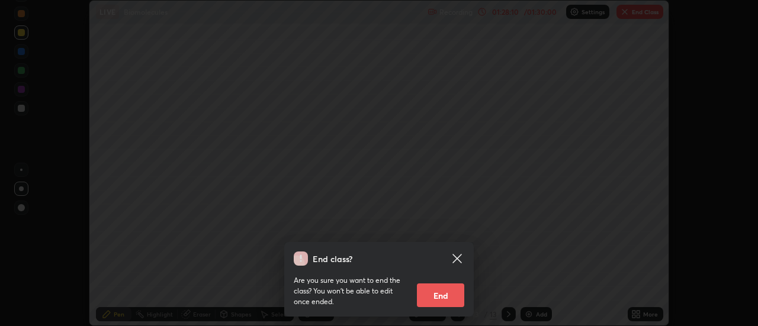
click at [439, 298] on button "End" at bounding box center [440, 296] width 47 height 24
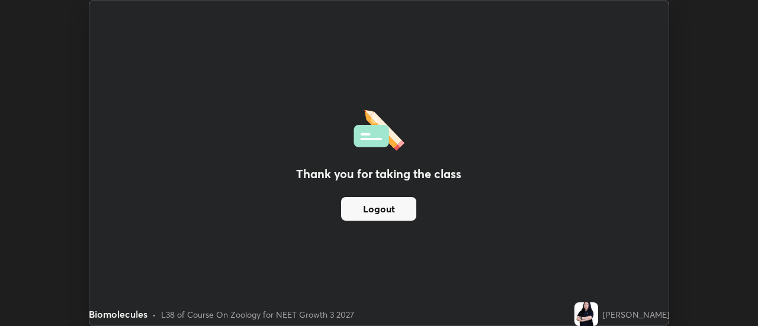
click at [454, 257] on div "Thank you for taking the class Logout" at bounding box center [378, 163] width 579 height 325
